Goal: Navigation & Orientation: Find specific page/section

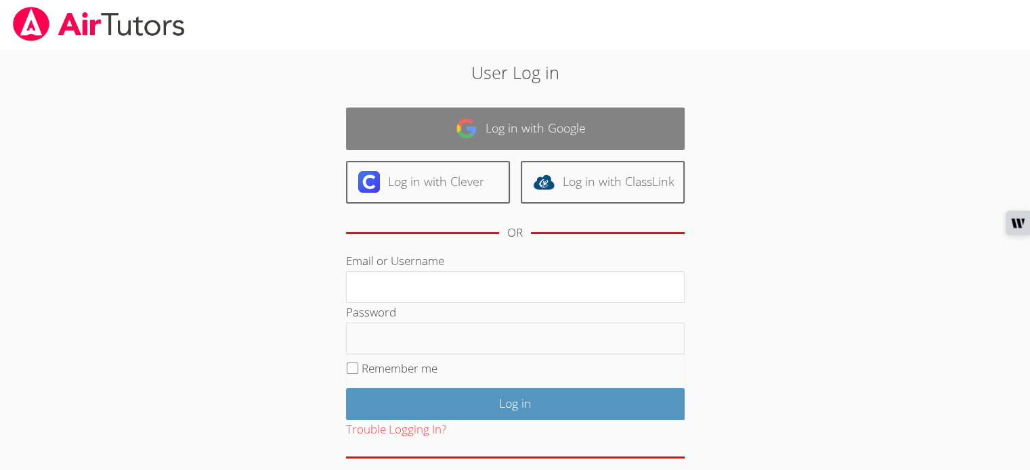
click at [456, 127] on img at bounding box center [467, 129] width 22 height 22
